Goal: Navigation & Orientation: Find specific page/section

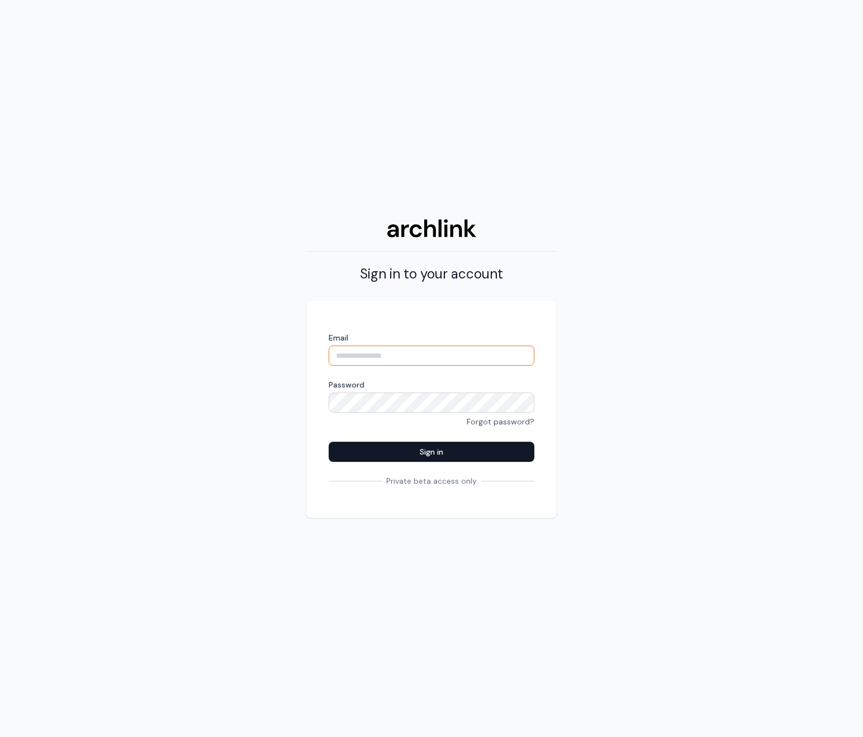
click at [386, 353] on input "Email" at bounding box center [432, 355] width 206 height 20
type input "**********"
click at [329, 441] on button "Sign in" at bounding box center [432, 451] width 206 height 20
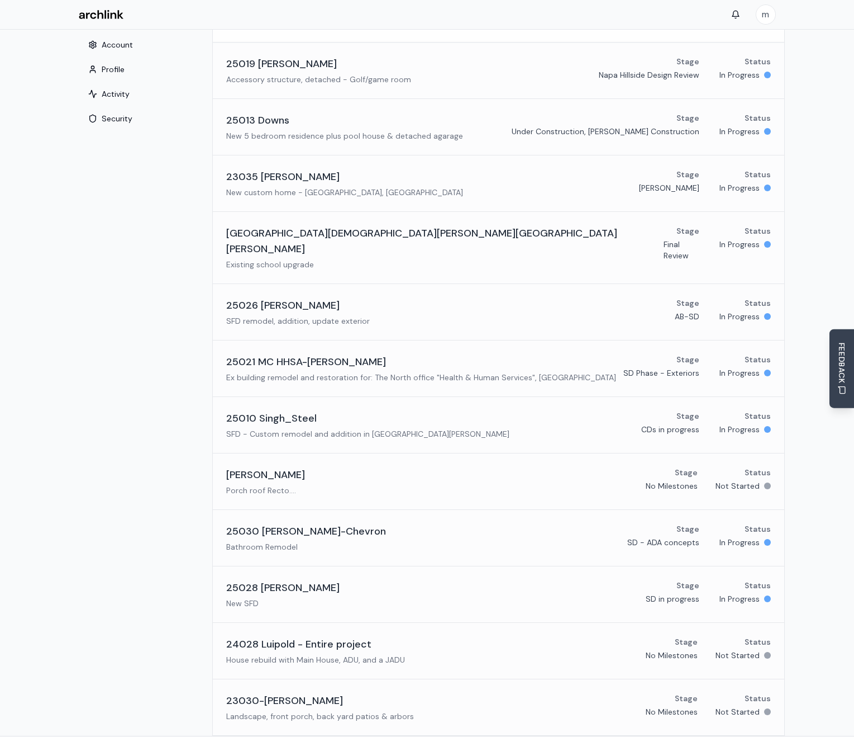
scroll to position [93, 0]
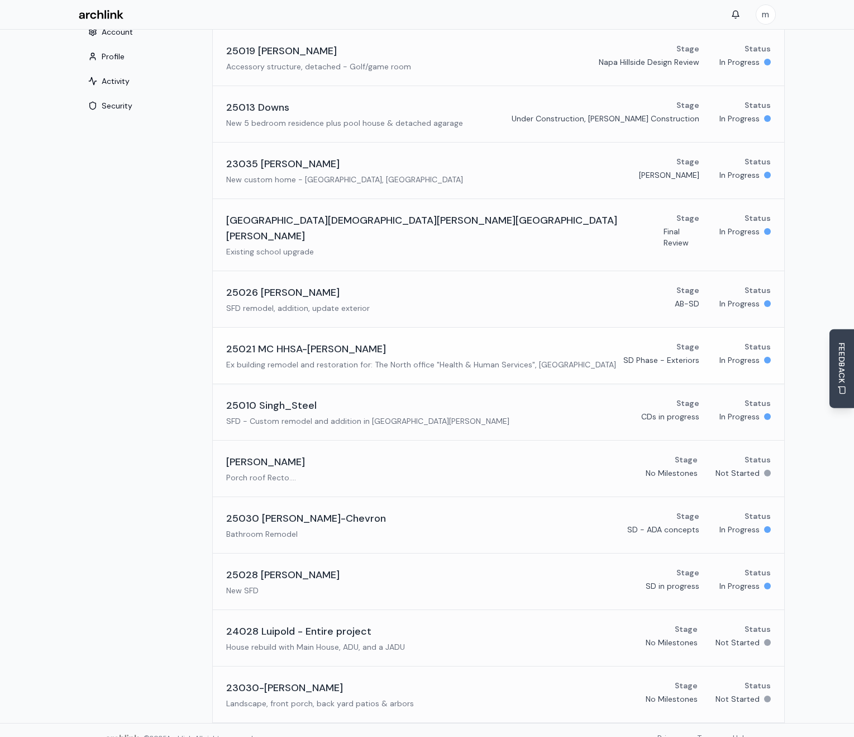
click at [681, 354] on p "SD Phase - Exteriors" at bounding box center [662, 359] width 76 height 11
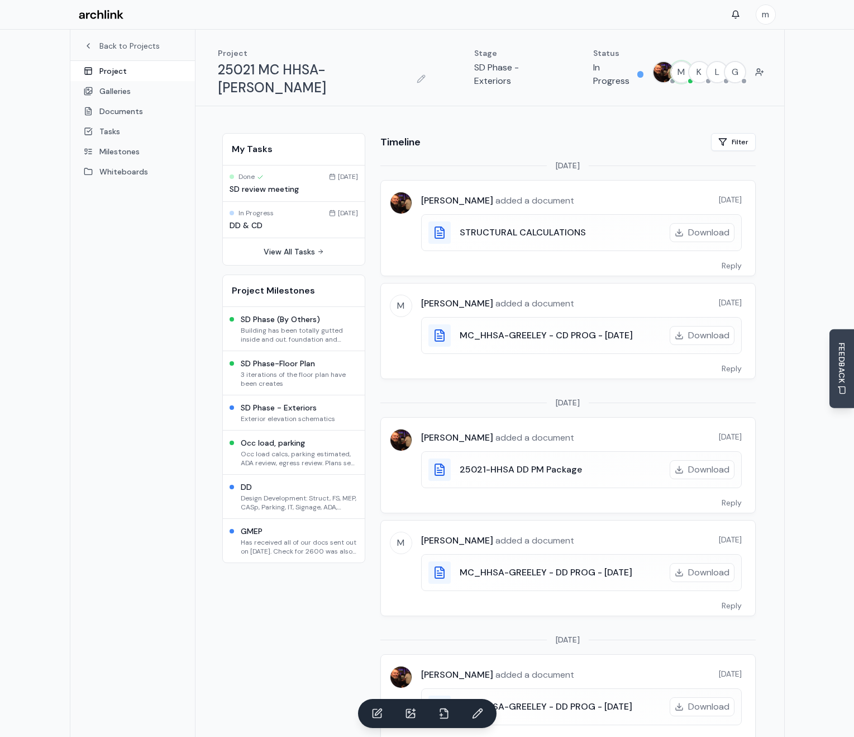
click at [474, 66] on p "SD Phase - Exteriors" at bounding box center [511, 74] width 74 height 27
click at [417, 74] on icon "button" at bounding box center [421, 78] width 9 height 9
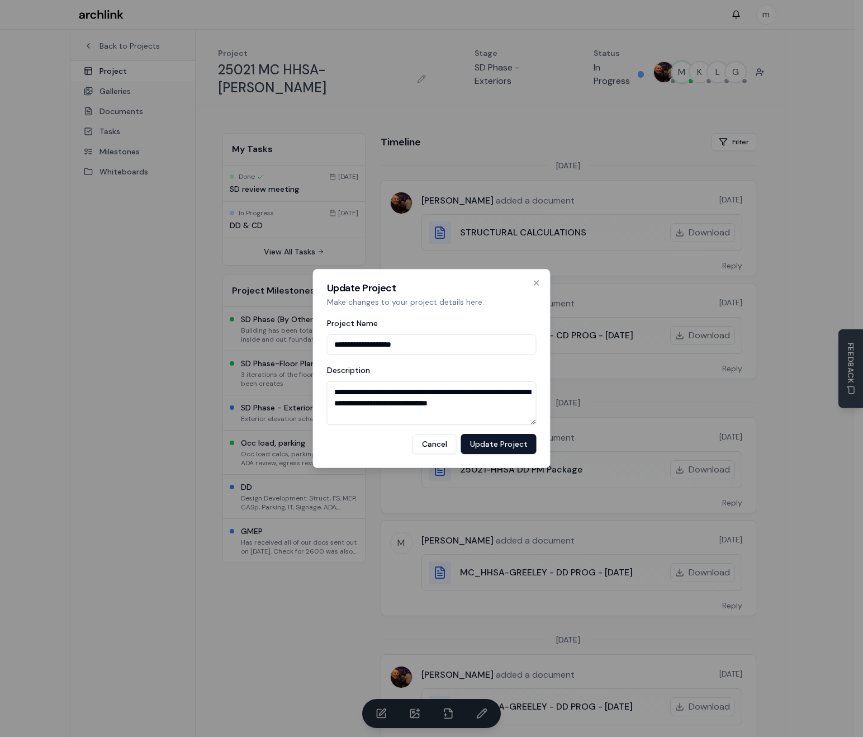
click at [450, 398] on textarea "**********" at bounding box center [432, 403] width 210 height 44
click at [535, 279] on icon "button" at bounding box center [536, 282] width 9 height 9
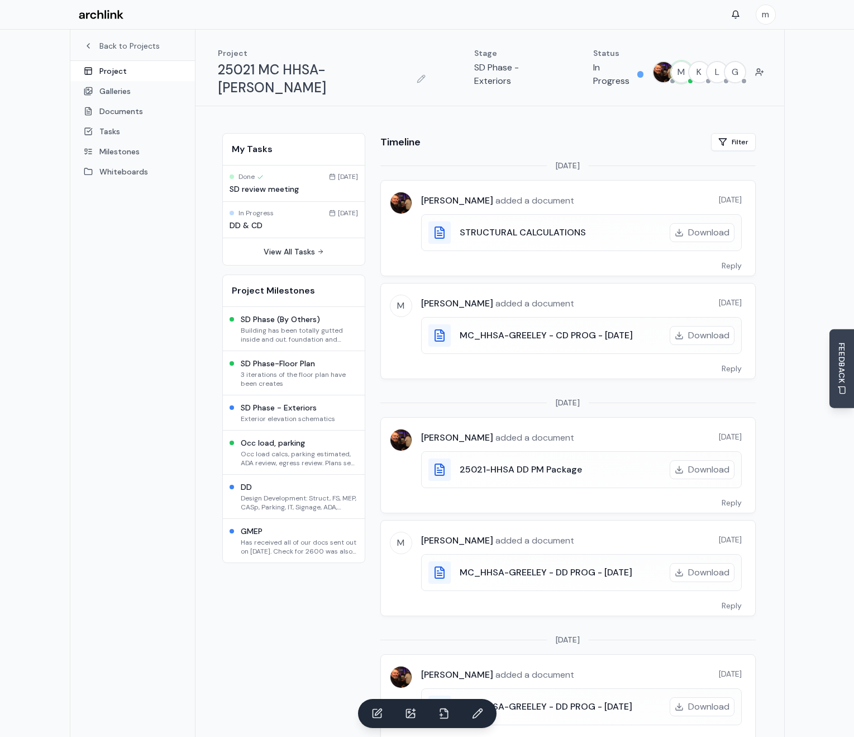
click at [474, 55] on p "Stage" at bounding box center [511, 52] width 74 height 11
click at [300, 246] on link "View All Tasks" at bounding box center [294, 251] width 60 height 11
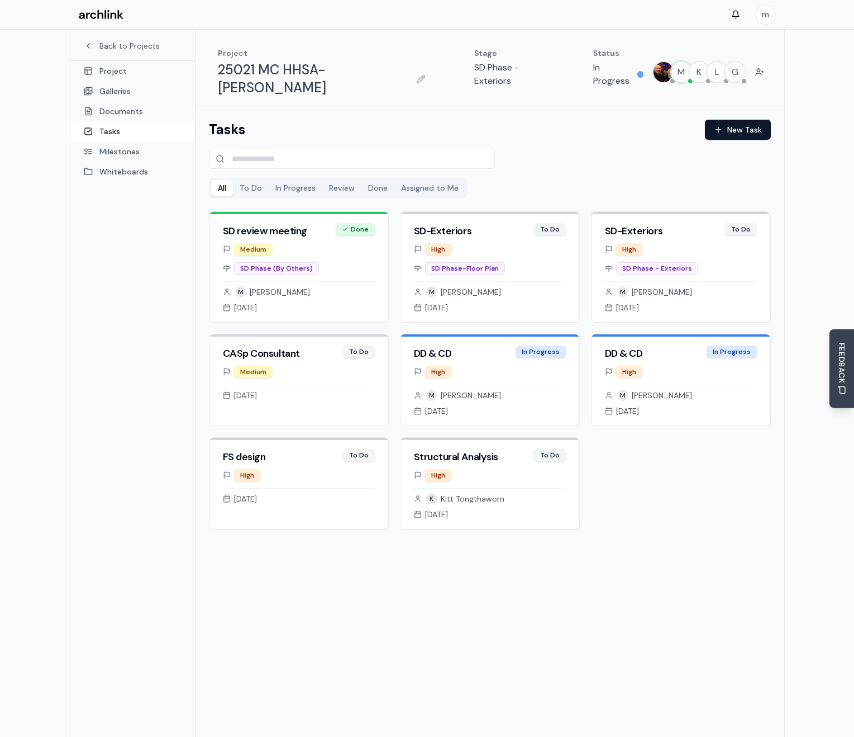
click at [502, 62] on p "SD Phase - Exteriors" at bounding box center [511, 74] width 74 height 27
click at [474, 57] on p "Stage" at bounding box center [511, 52] width 74 height 11
click at [126, 115] on link "Documents" at bounding box center [132, 111] width 125 height 20
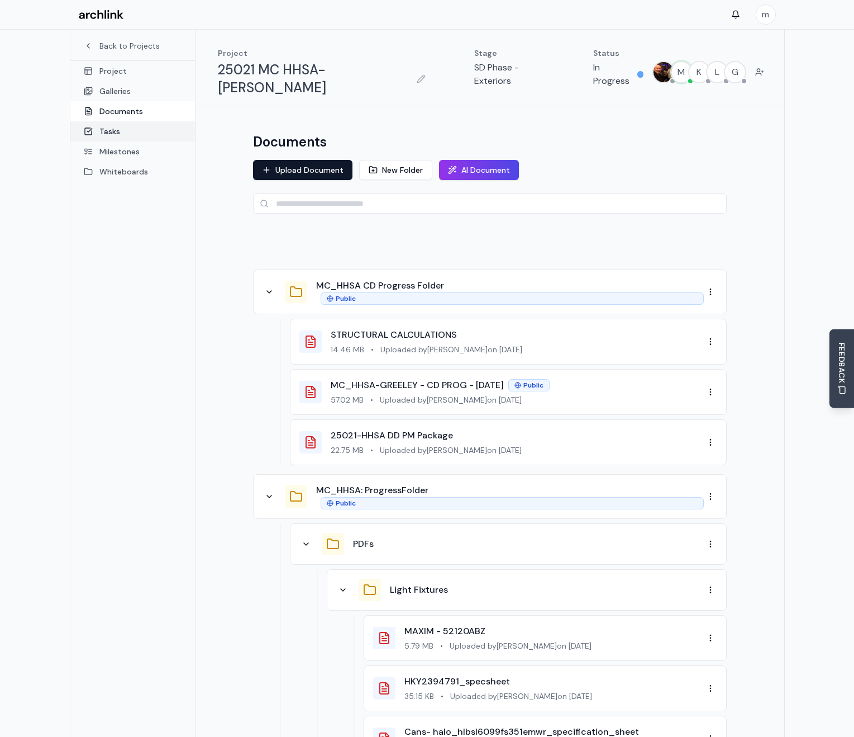
click at [128, 132] on link "Tasks" at bounding box center [132, 131] width 125 height 20
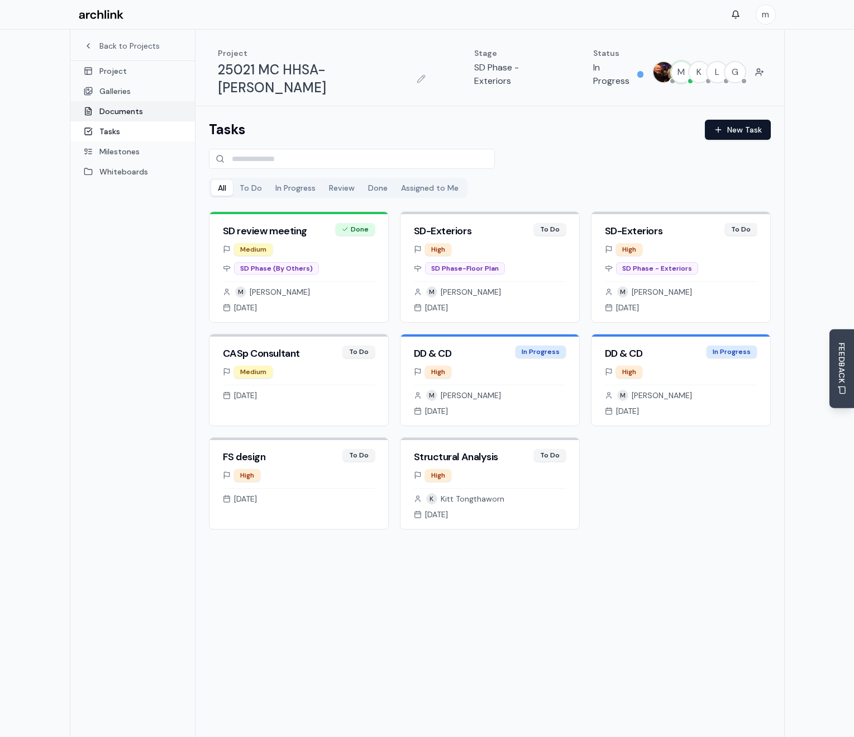
click at [119, 108] on link "Documents" at bounding box center [132, 111] width 125 height 20
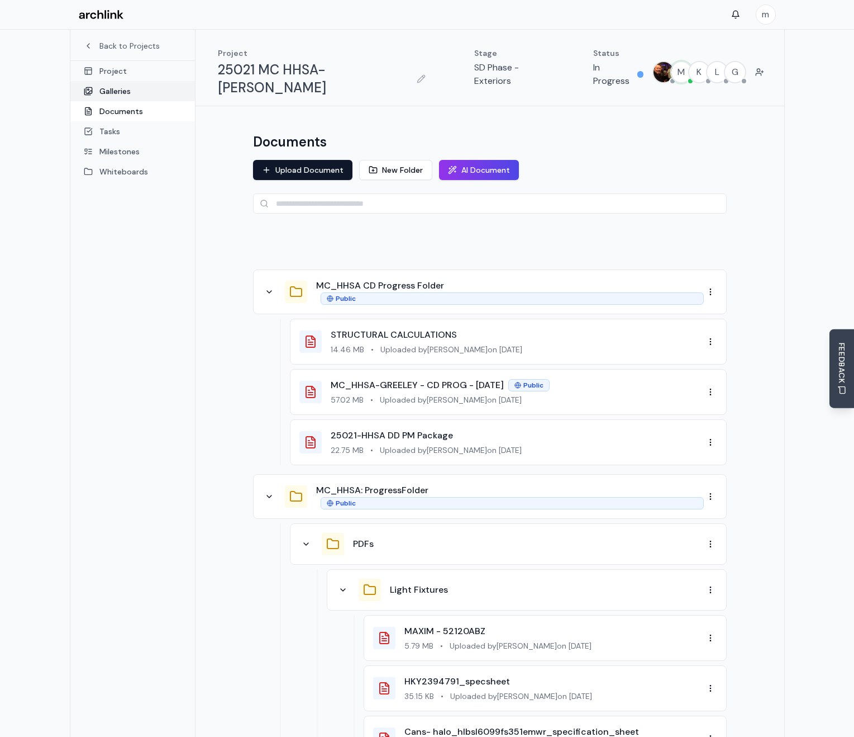
click at [112, 88] on link "Galleries" at bounding box center [132, 91] width 125 height 20
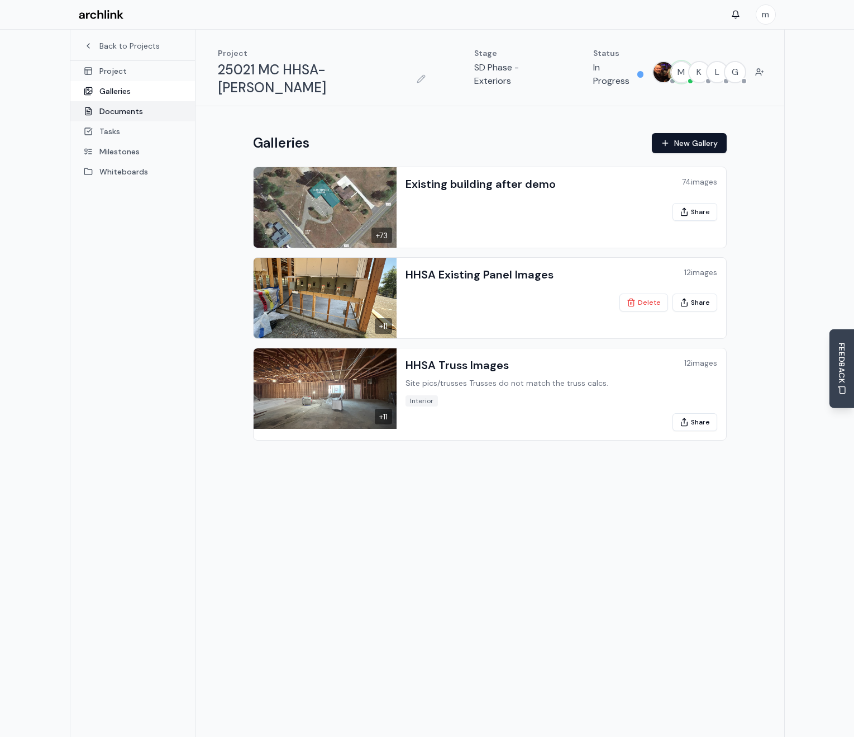
click at [116, 112] on link "Documents" at bounding box center [132, 111] width 125 height 20
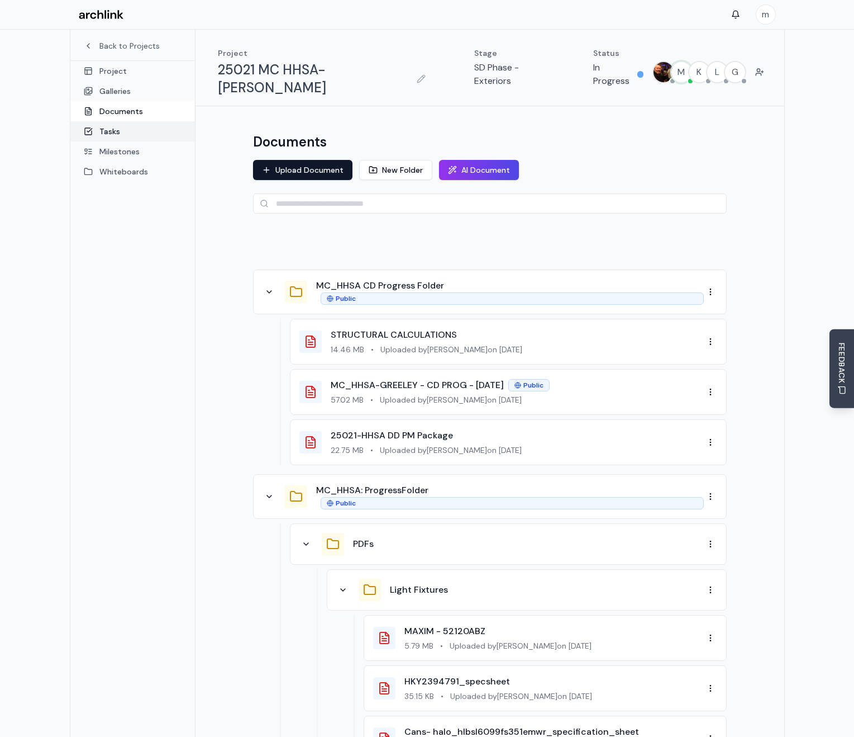
click at [107, 132] on link "Tasks" at bounding box center [132, 131] width 125 height 20
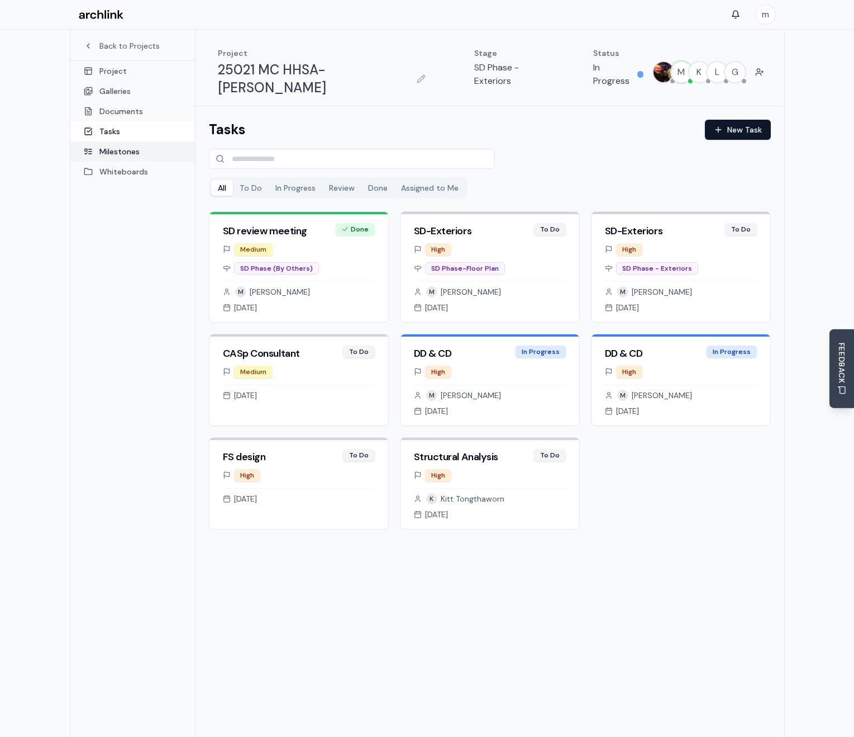
click at [117, 154] on link "Milestones" at bounding box center [132, 151] width 125 height 20
